Goal: Information Seeking & Learning: Learn about a topic

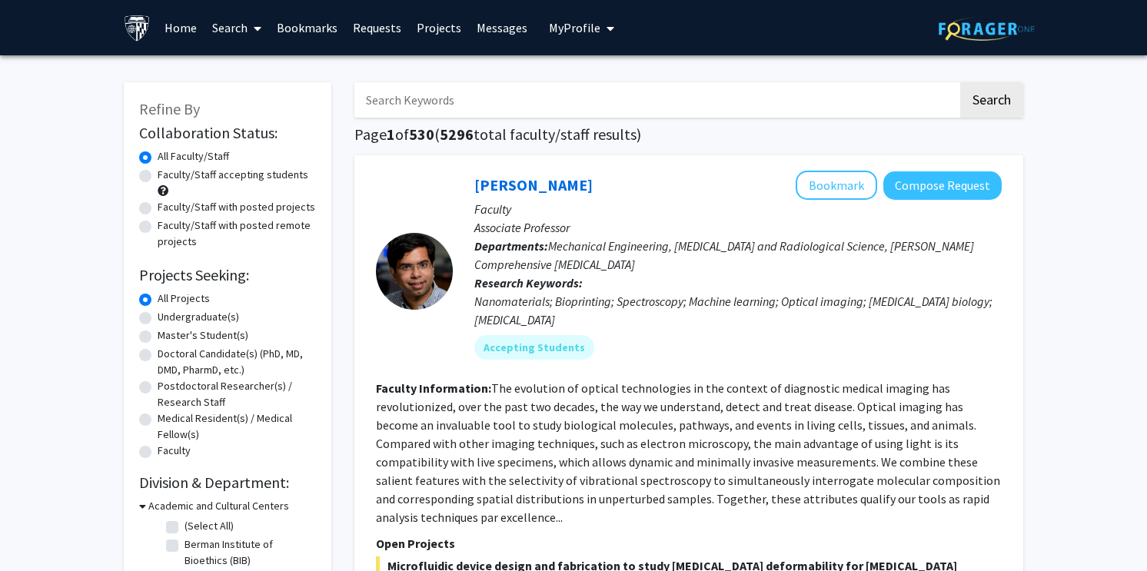
click at [572, 100] on input "Search Keywords" at bounding box center [656, 99] width 604 height 35
click at [566, 101] on input "Search Keywords" at bounding box center [656, 99] width 604 height 35
type input "clinical research"
click at [960, 82] on button "Search" at bounding box center [991, 99] width 63 height 35
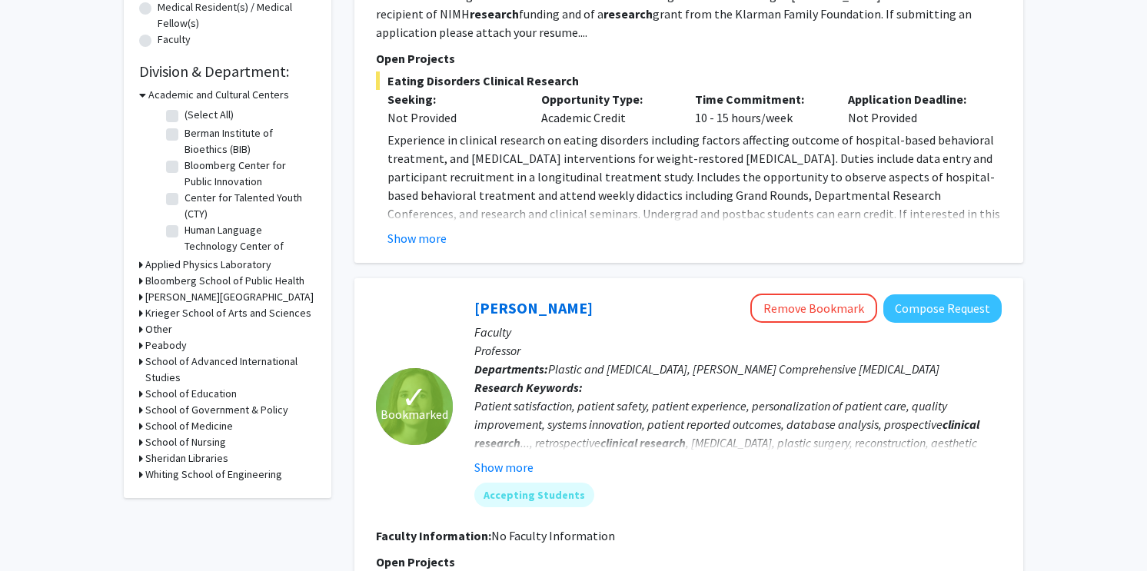
scroll to position [391, 0]
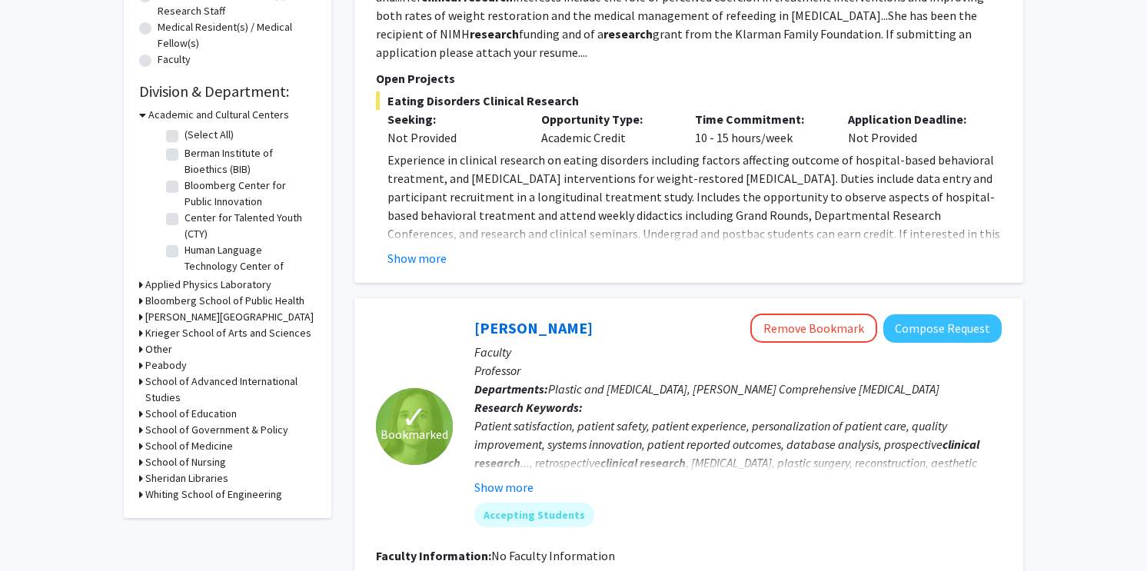
click at [188, 447] on h3 "School of Medicine" at bounding box center [189, 446] width 88 height 16
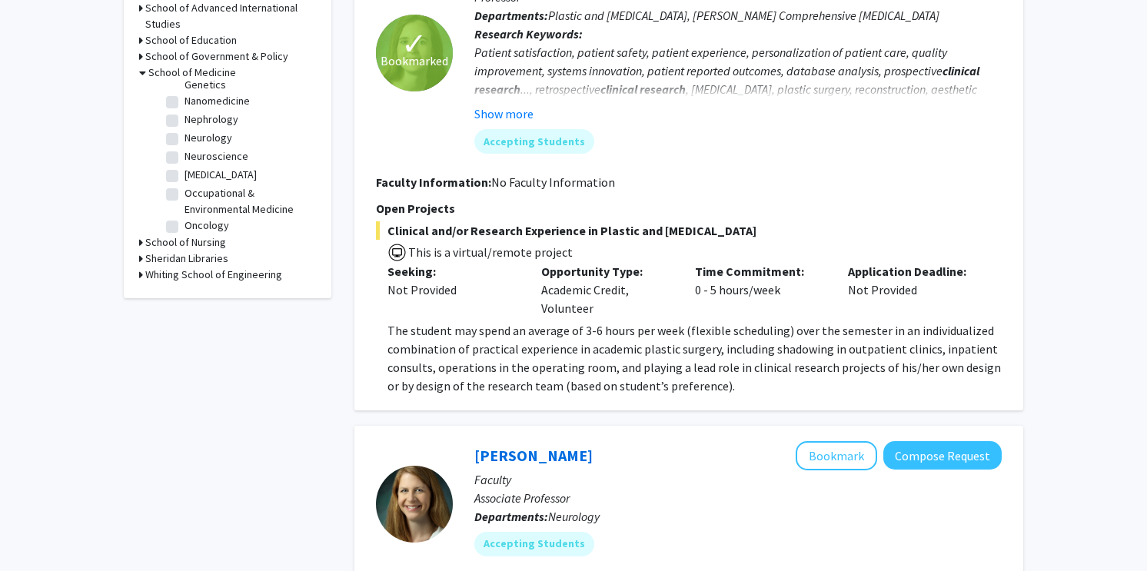
scroll to position [1380, 0]
click at [185, 252] on label "Orthopedic Surgery" at bounding box center [231, 260] width 92 height 16
click at [185, 252] on input "Orthopedic Surgery" at bounding box center [190, 257] width 10 height 10
checkbox input "true"
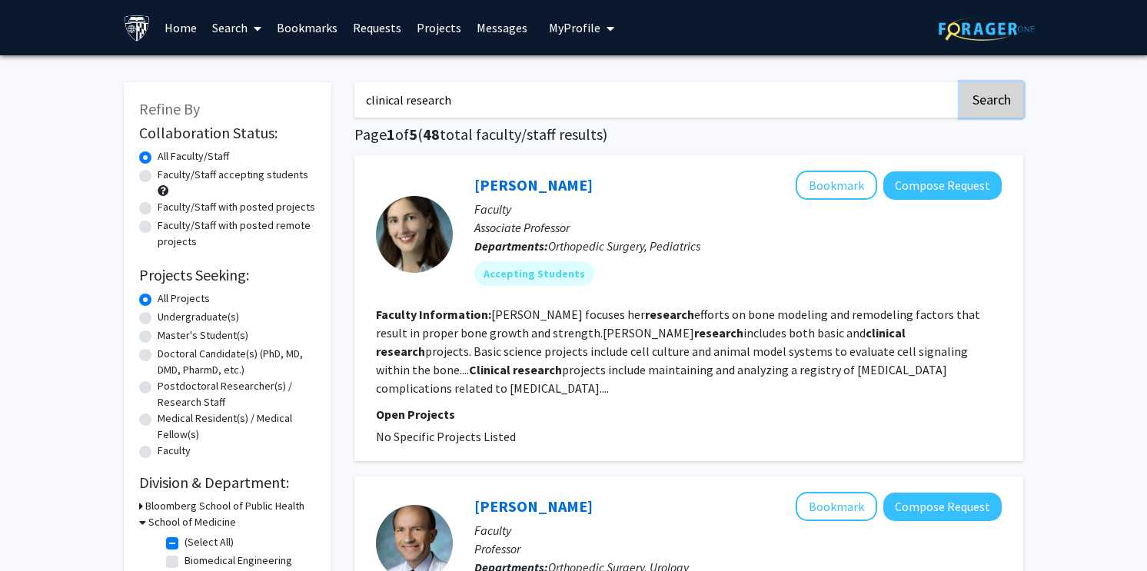
click at [979, 90] on button "Search" at bounding box center [991, 99] width 63 height 35
checkbox input "false"
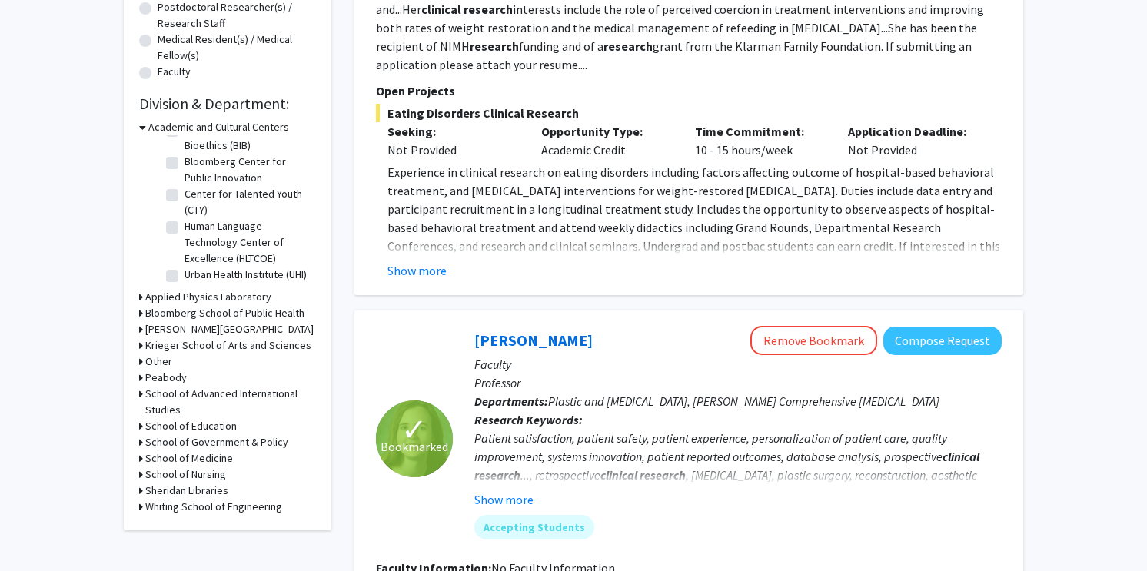
scroll to position [391, 0]
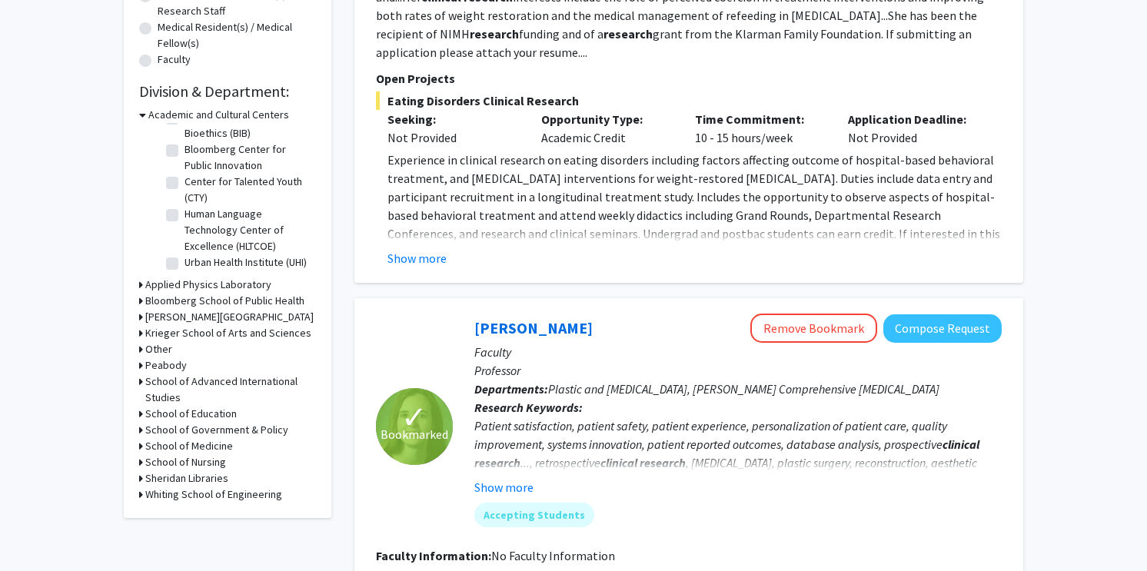
click at [155, 449] on h3 "School of Medicine" at bounding box center [189, 446] width 88 height 16
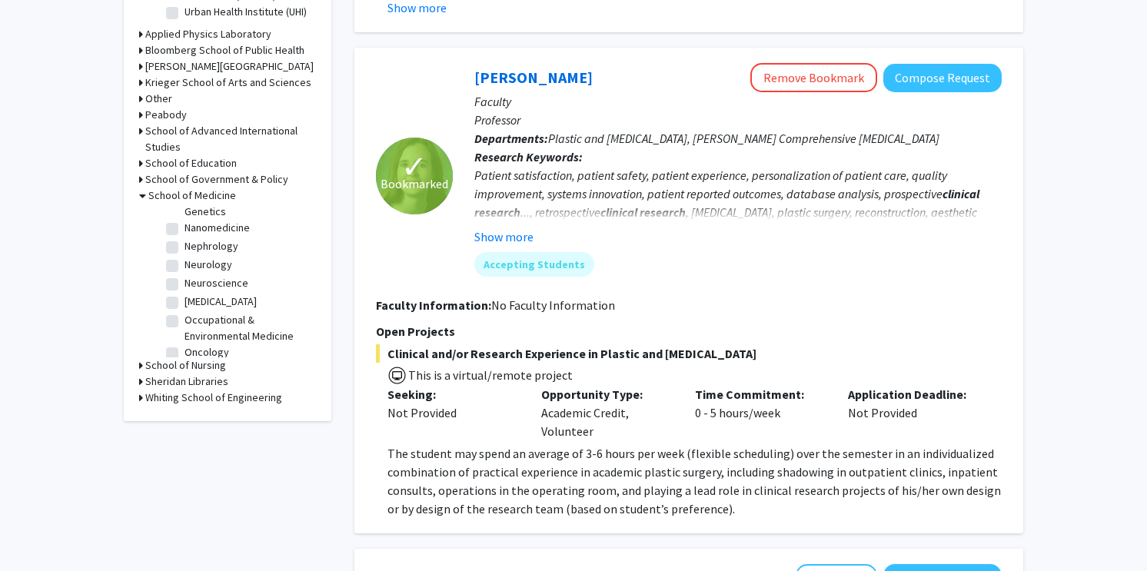
scroll to position [1372, 0]
click at [185, 384] on label "Orthopedic Surgery" at bounding box center [231, 392] width 92 height 16
click at [185, 384] on input "Orthopedic Surgery" at bounding box center [190, 389] width 10 height 10
checkbox input "true"
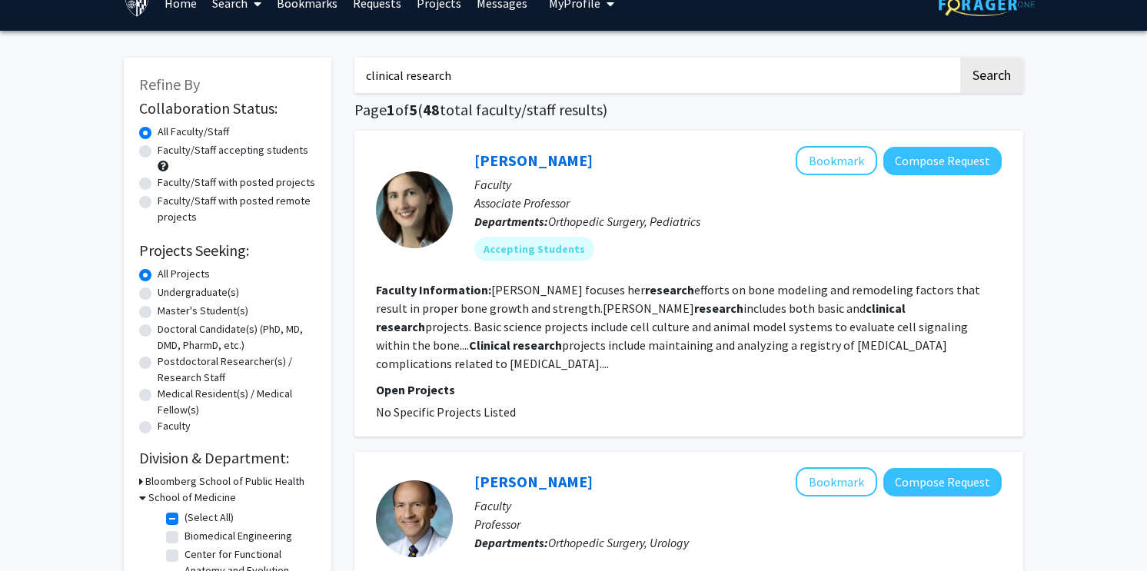
scroll to position [26, 0]
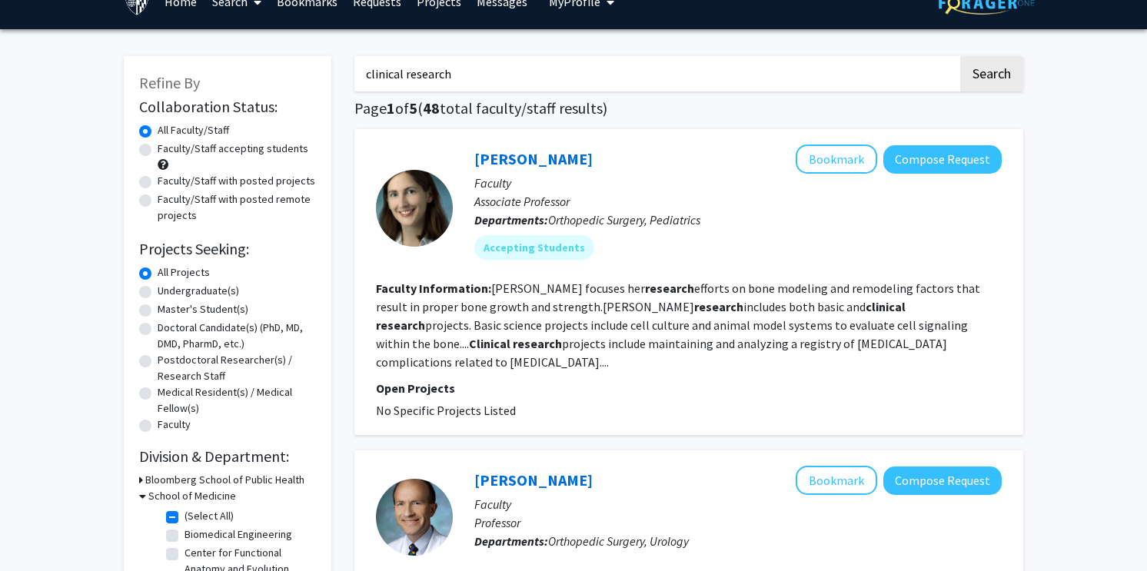
click at [196, 285] on label "Undergraduate(s)" at bounding box center [198, 291] width 81 height 16
click at [168, 285] on input "Undergraduate(s)" at bounding box center [163, 288] width 10 height 10
radio input "true"
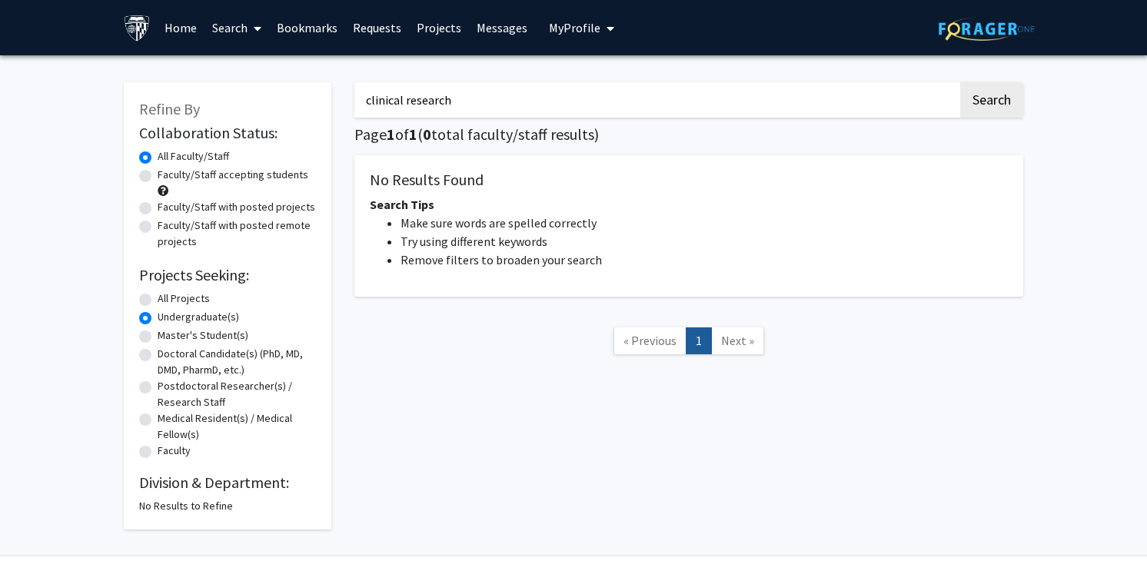
click at [158, 302] on label "All Projects" at bounding box center [184, 299] width 52 height 16
click at [158, 301] on input "All Projects" at bounding box center [163, 296] width 10 height 10
radio input "true"
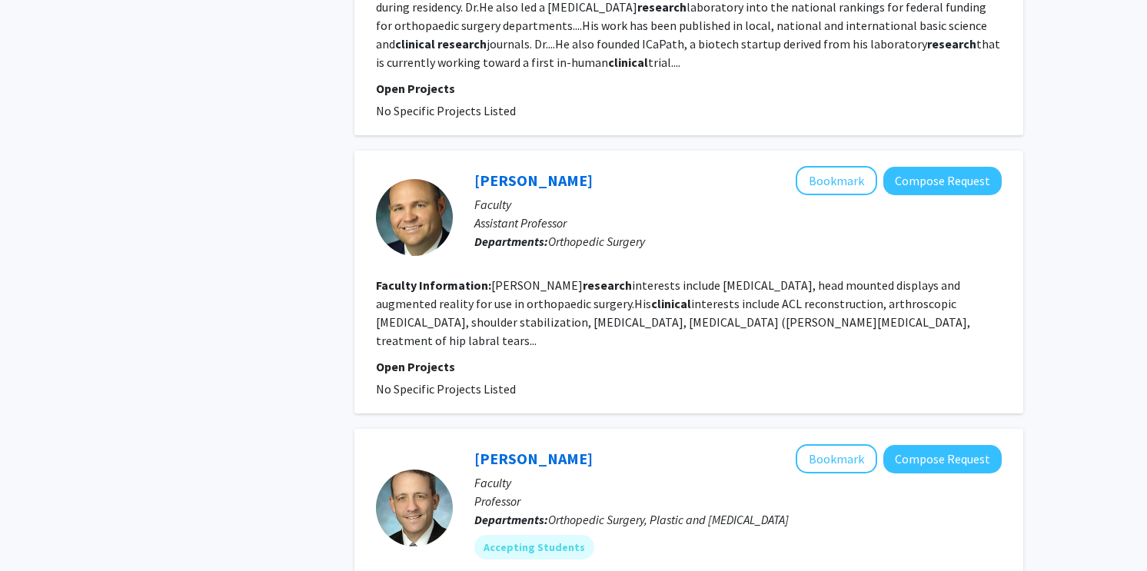
scroll to position [2608, 0]
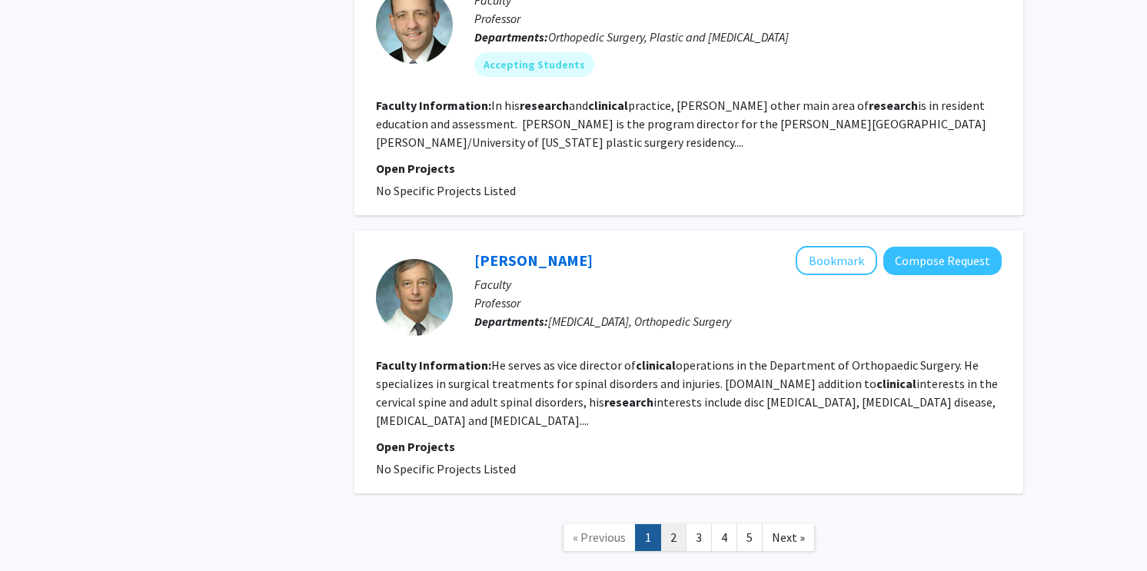
click at [670, 524] on link "2" at bounding box center [673, 537] width 26 height 27
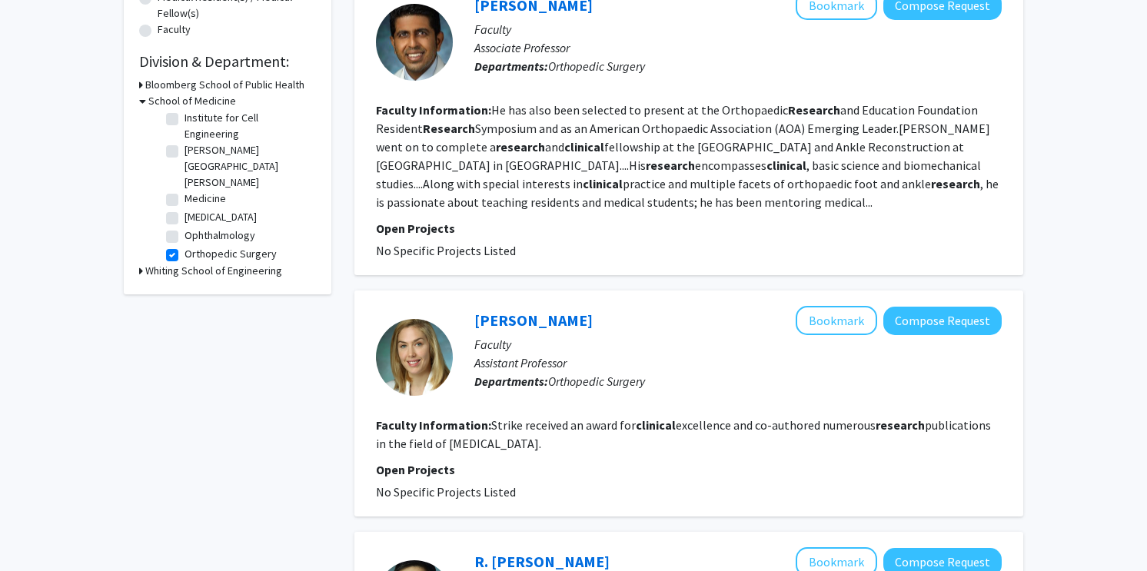
scroll to position [74, 0]
click at [185, 226] on label "Ophthalmology" at bounding box center [220, 234] width 71 height 16
click at [185, 226] on input "Ophthalmology" at bounding box center [190, 231] width 10 height 10
checkbox input "true"
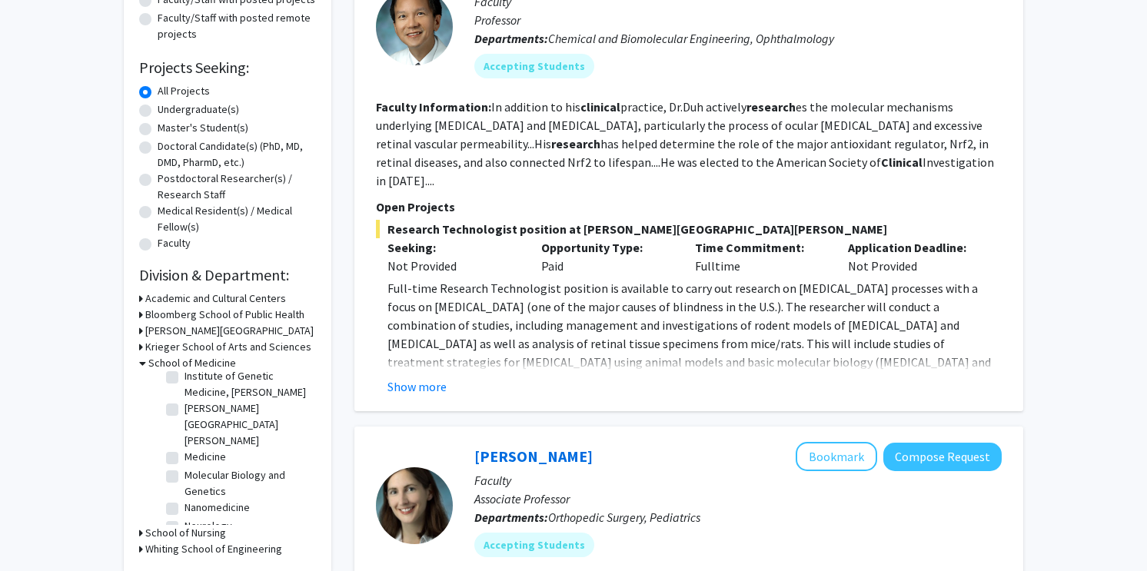
scroll to position [463, 0]
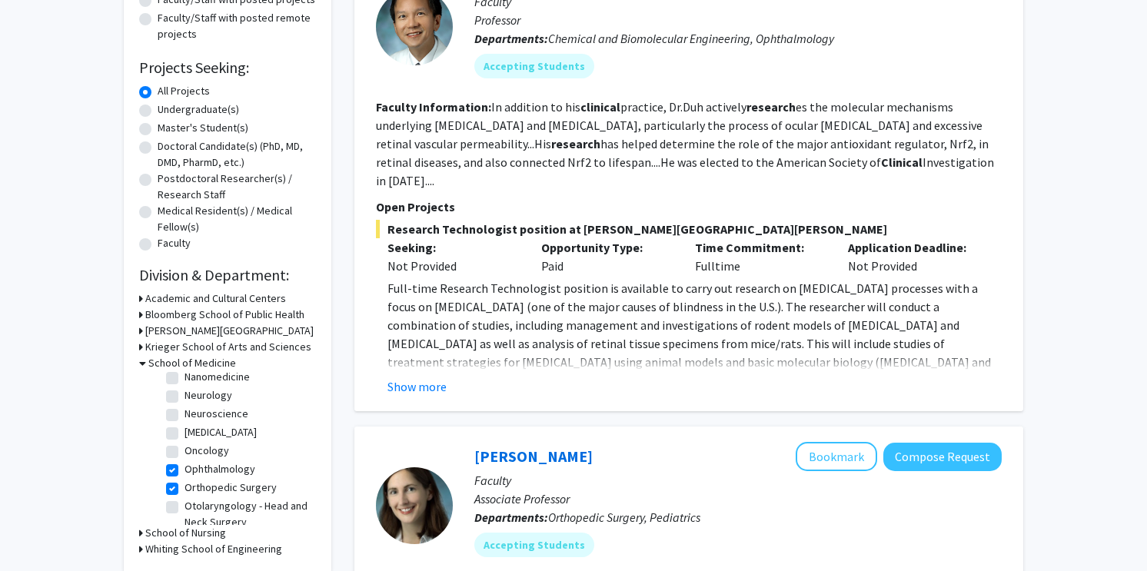
click at [185, 480] on label "Orthopedic Surgery" at bounding box center [231, 488] width 92 height 16
click at [185, 480] on input "Orthopedic Surgery" at bounding box center [190, 485] width 10 height 10
checkbox input "false"
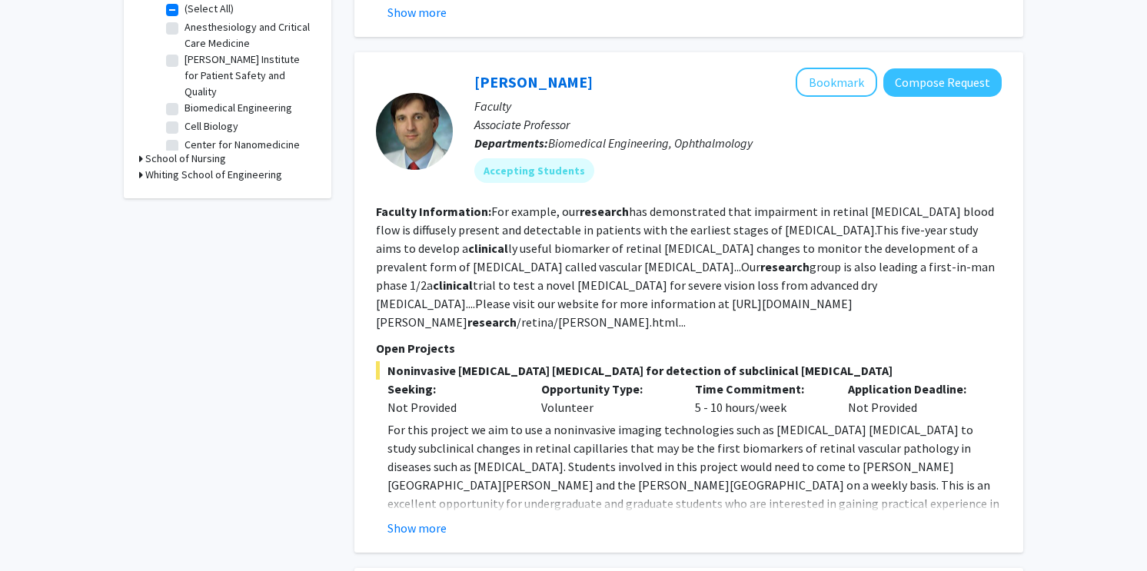
scroll to position [588, 0]
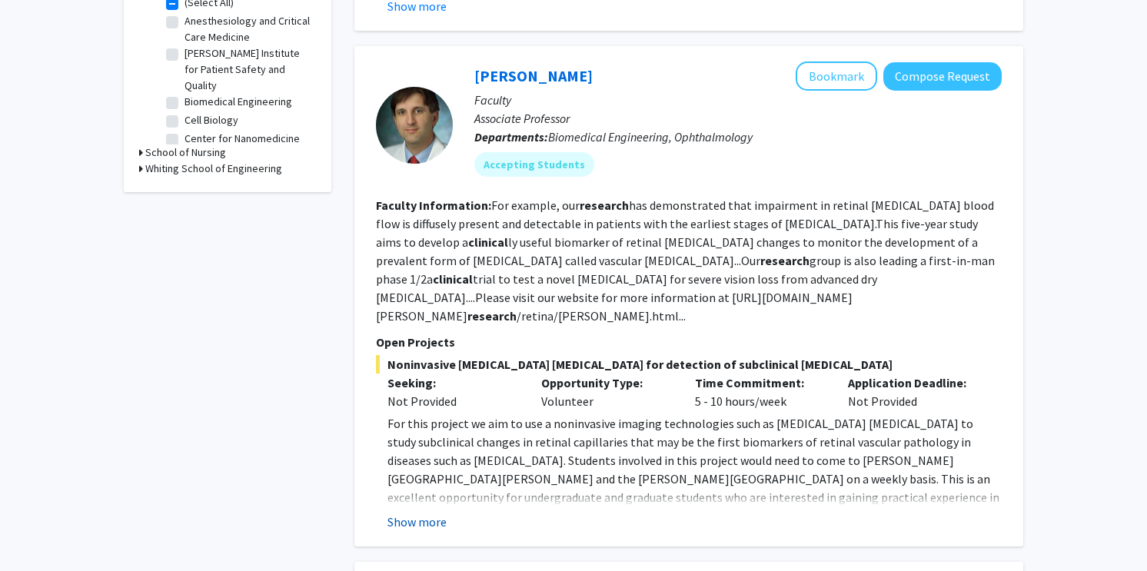
click at [437, 521] on button "Show more" at bounding box center [416, 522] width 59 height 18
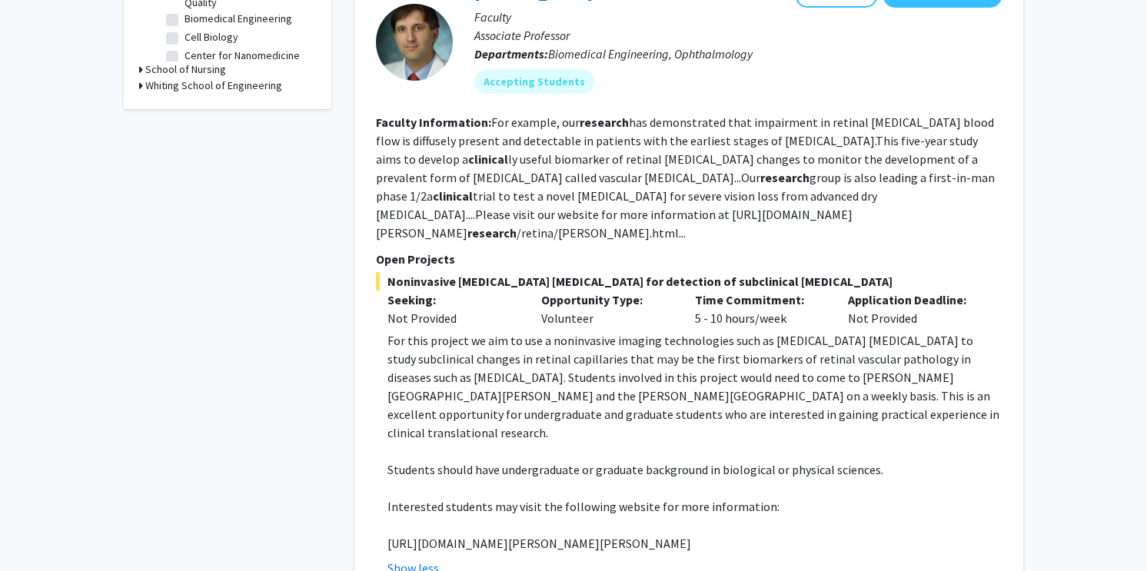
scroll to position [669, 0]
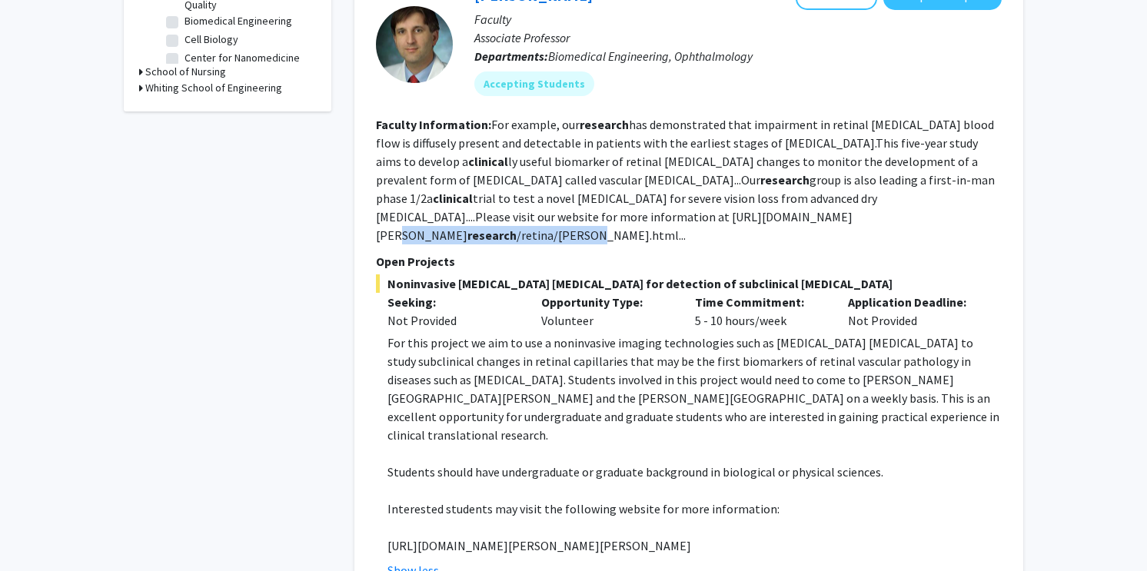
drag, startPoint x: 374, startPoint y: 238, endPoint x: 721, endPoint y: 242, distance: 347.5
click at [721, 242] on div "[PERSON_NAME] Bookmark Compose Request Faculty Associate Professor Departments:…" at bounding box center [688, 280] width 669 height 630
copy fg-read-more "[URL][DOMAIN_NAME][PERSON_NAME] research /retina/[PERSON_NAME]"
